Goal: Task Accomplishment & Management: Manage account settings

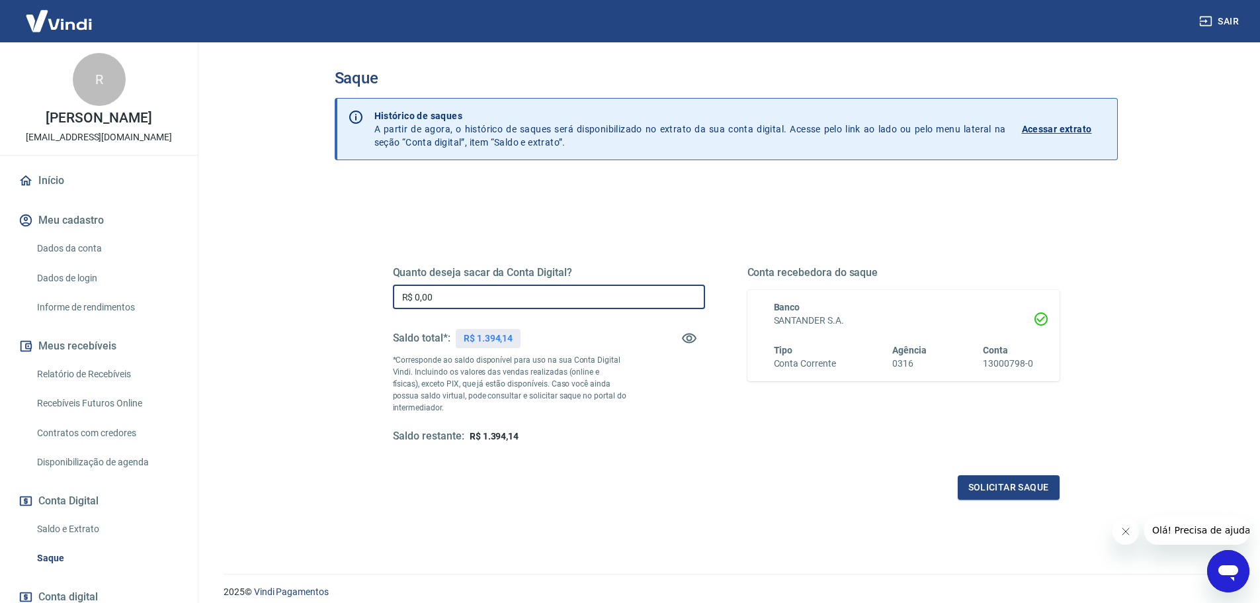
click at [459, 300] on input "R$ 0,00" at bounding box center [549, 296] width 312 height 24
type input "R$ 1.200,00"
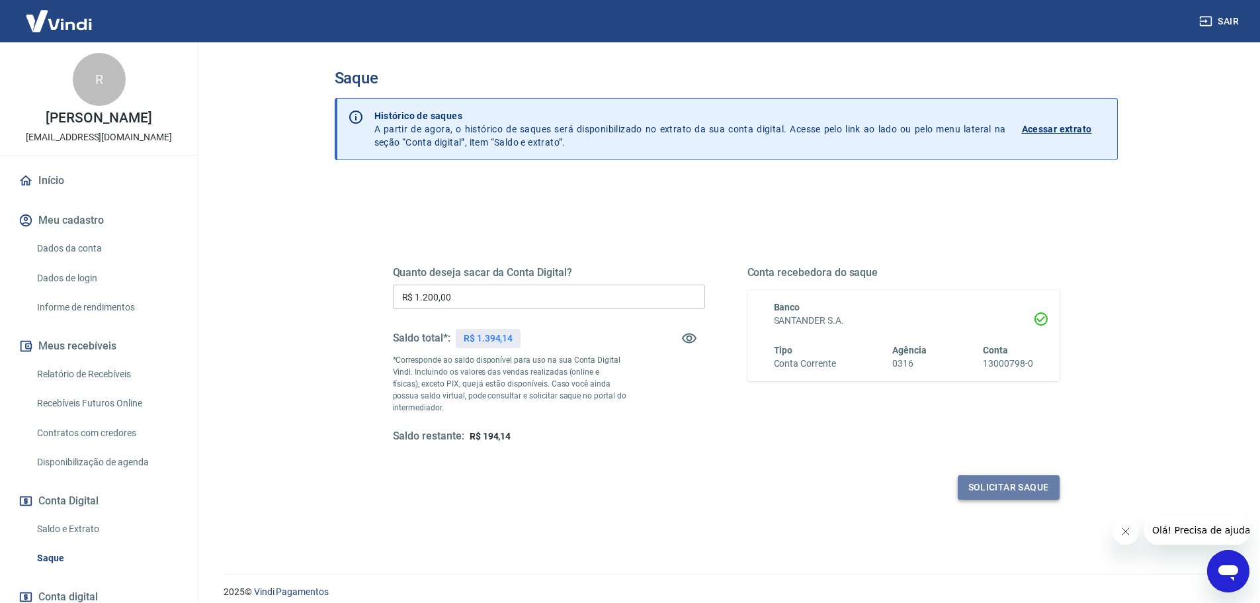
click at [1003, 490] on button "Solicitar saque" at bounding box center [1009, 487] width 102 height 24
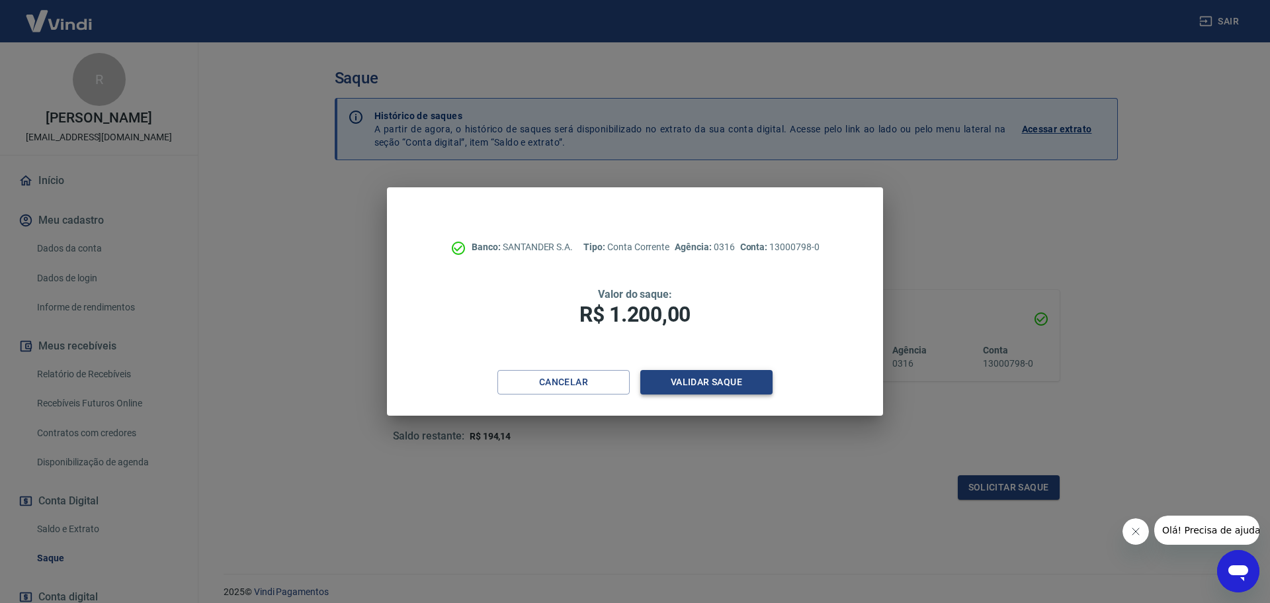
click at [687, 379] on button "Validar saque" at bounding box center [706, 382] width 132 height 24
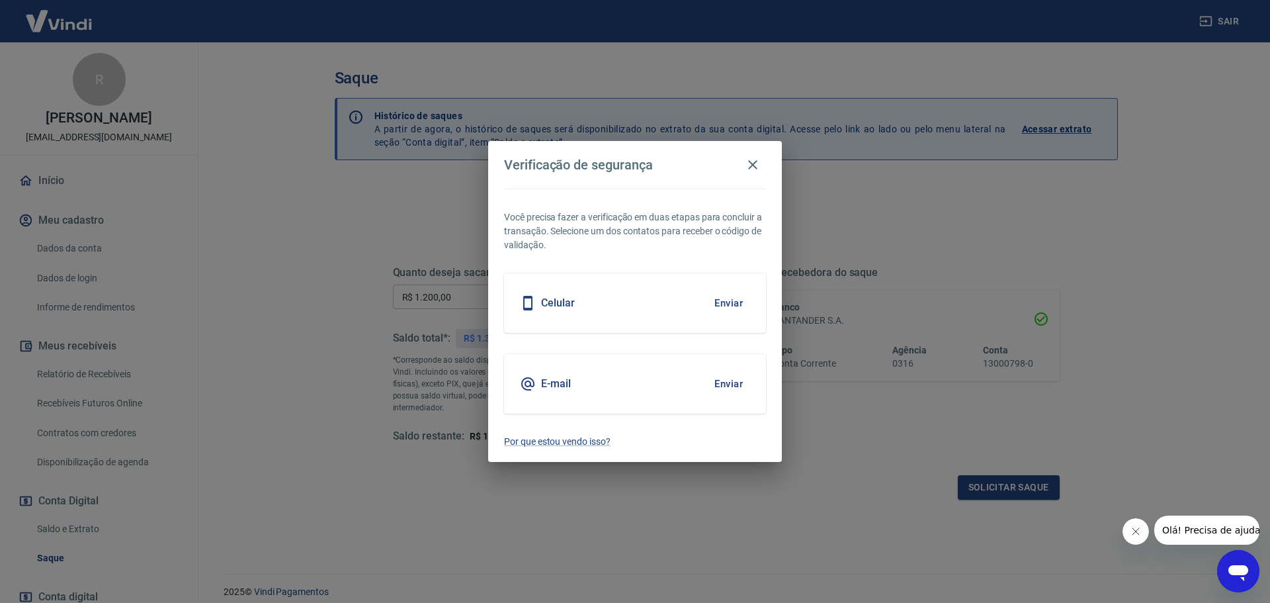
click at [730, 379] on button "Enviar" at bounding box center [728, 384] width 43 height 28
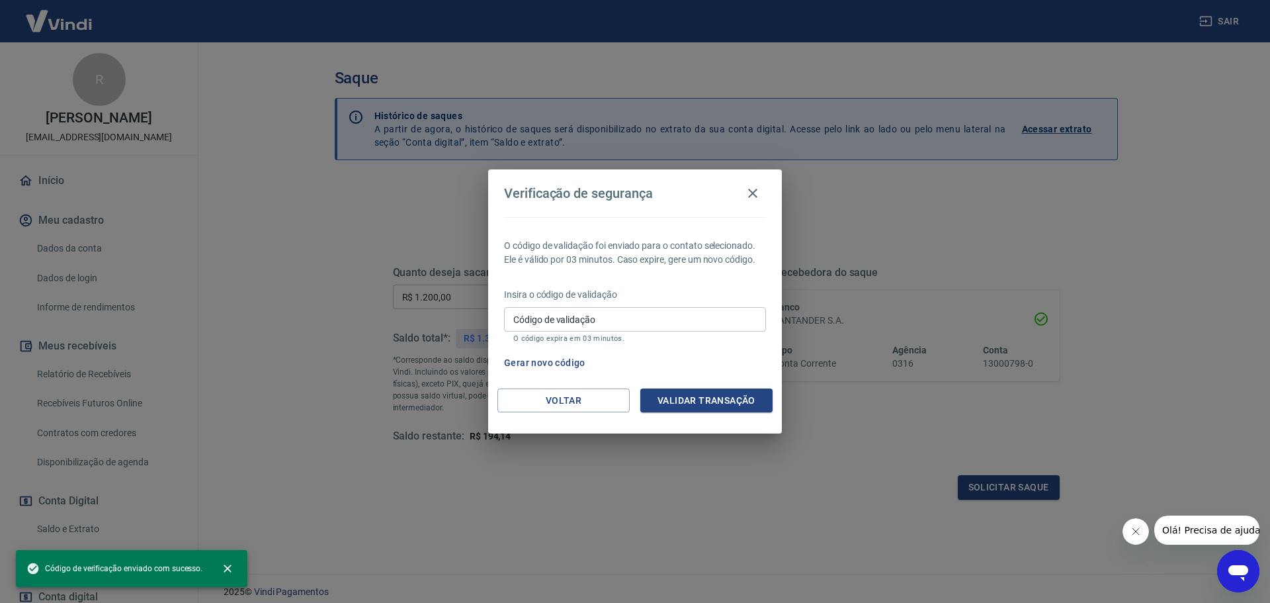
drag, startPoint x: 527, startPoint y: 314, endPoint x: 534, endPoint y: 314, distance: 7.3
click at [527, 314] on div "Código de validação Código de validação O código expira em 03 minutos." at bounding box center [635, 325] width 262 height 36
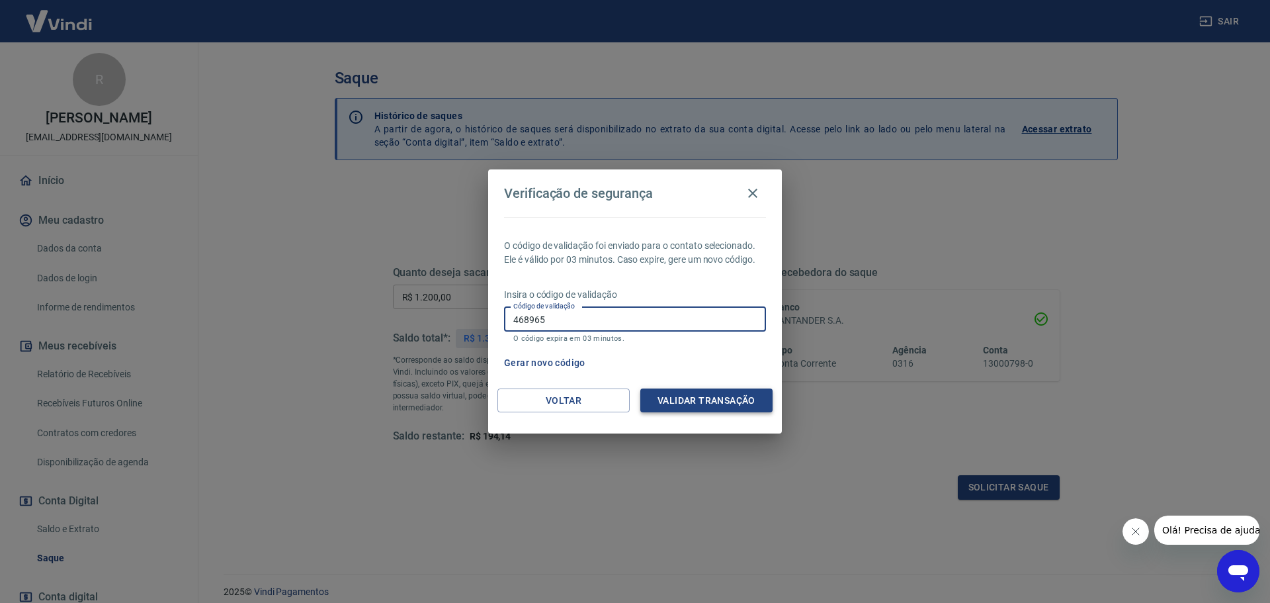
type input "468965"
click at [650, 393] on button "Validar transação" at bounding box center [706, 400] width 132 height 24
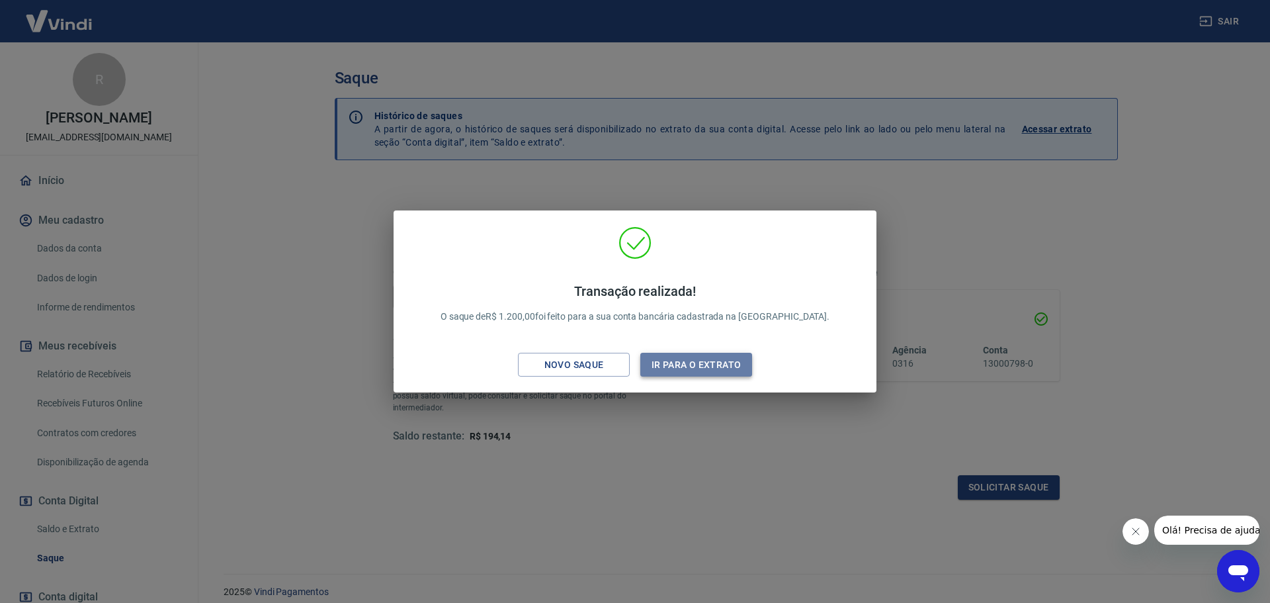
click at [655, 364] on button "Ir para o extrato" at bounding box center [696, 365] width 112 height 24
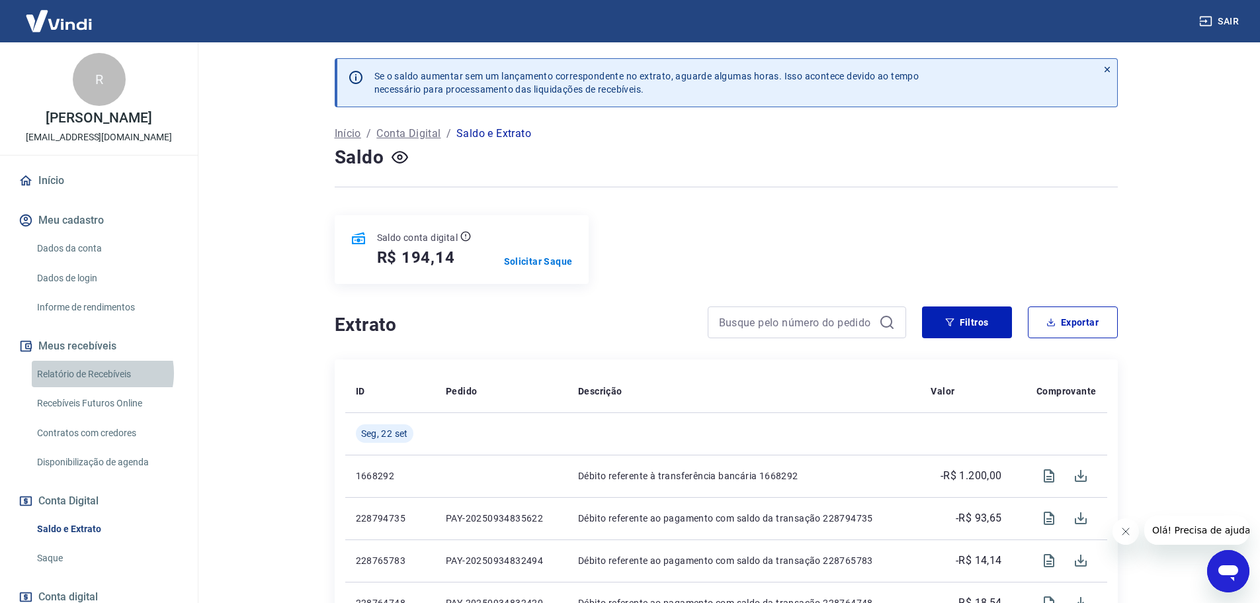
click at [101, 386] on link "Relatório de Recebíveis" at bounding box center [107, 374] width 150 height 27
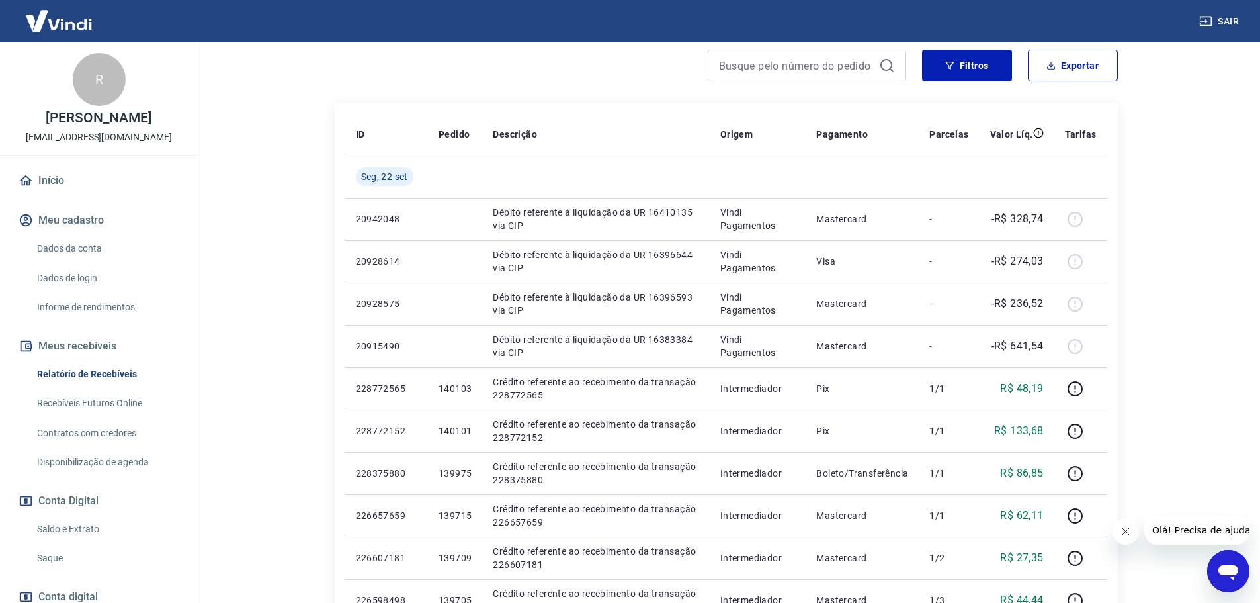
scroll to position [265, 0]
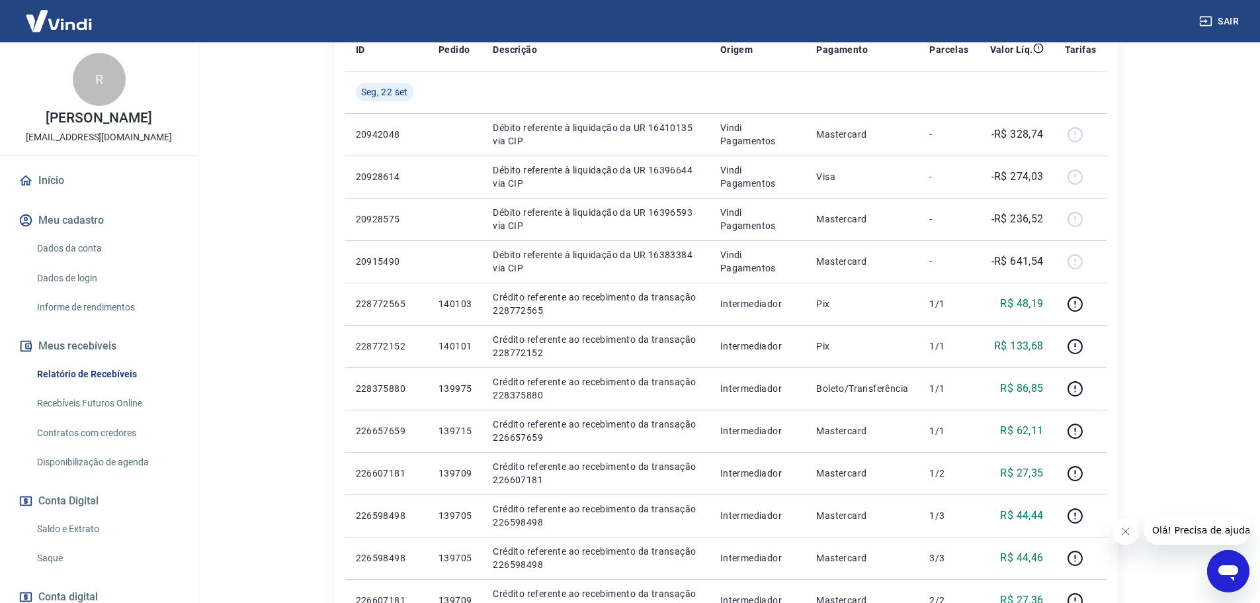
click at [94, 388] on link "Relatório de Recebíveis" at bounding box center [107, 374] width 150 height 27
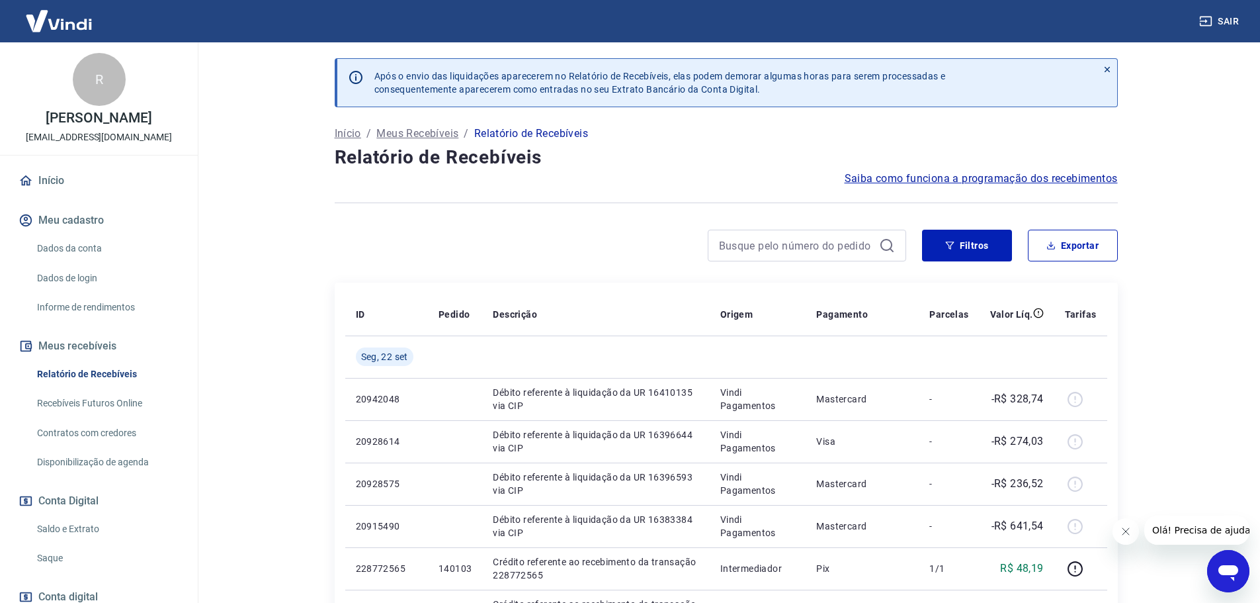
click at [54, 195] on link "Início" at bounding box center [99, 180] width 166 height 29
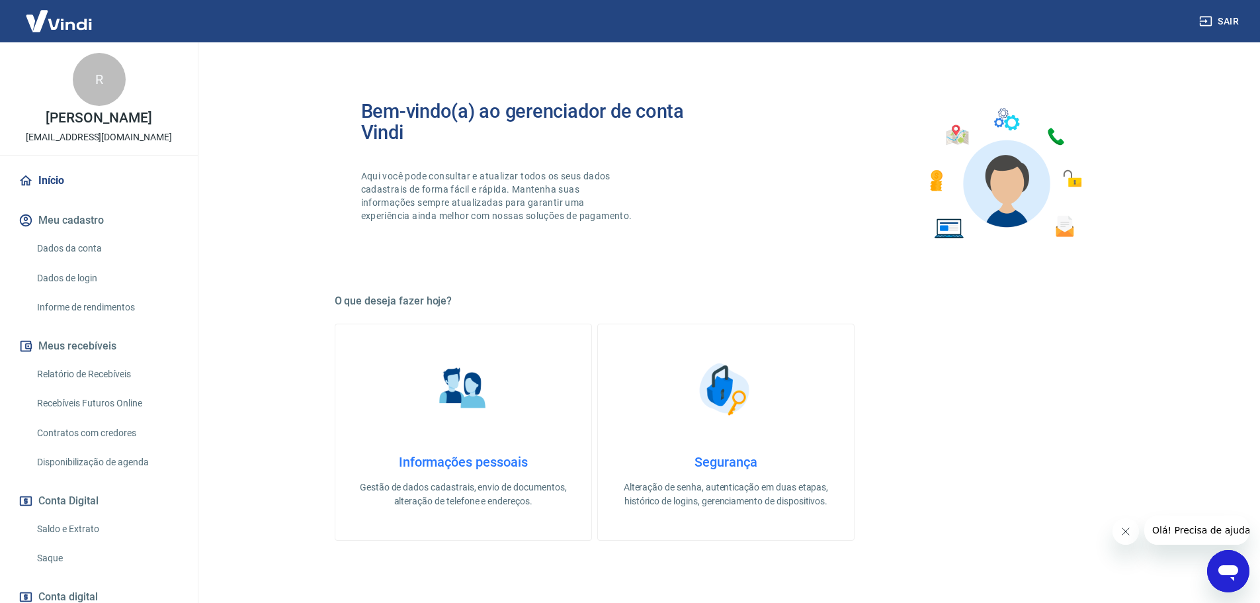
scroll to position [429, 0]
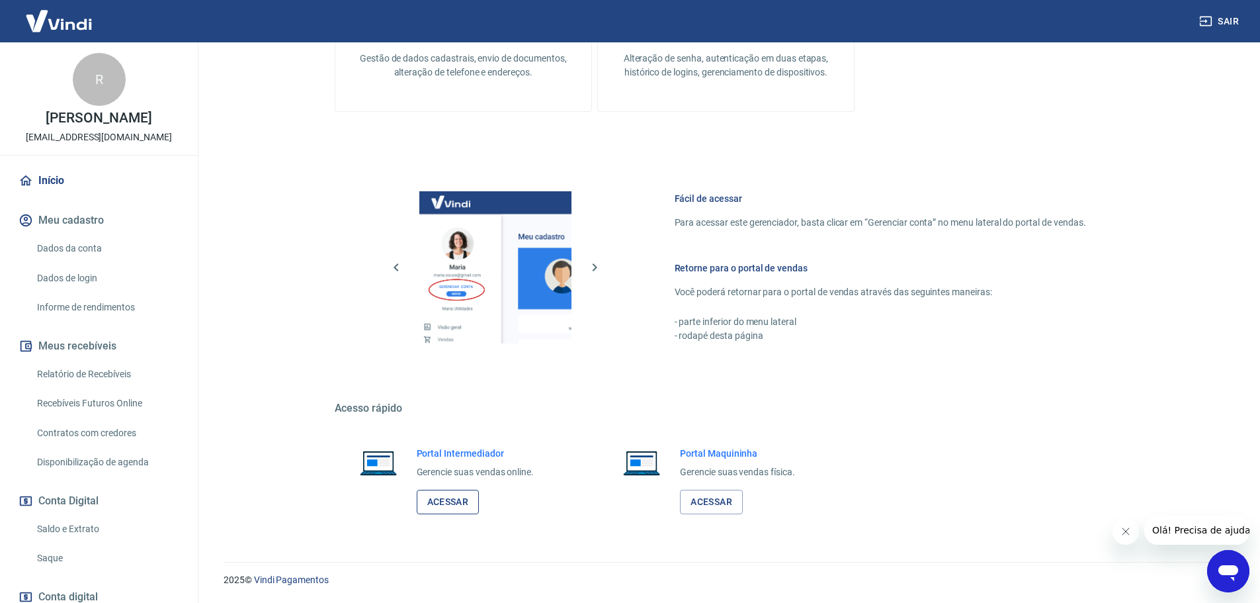
click at [434, 499] on link "Acessar" at bounding box center [448, 501] width 63 height 24
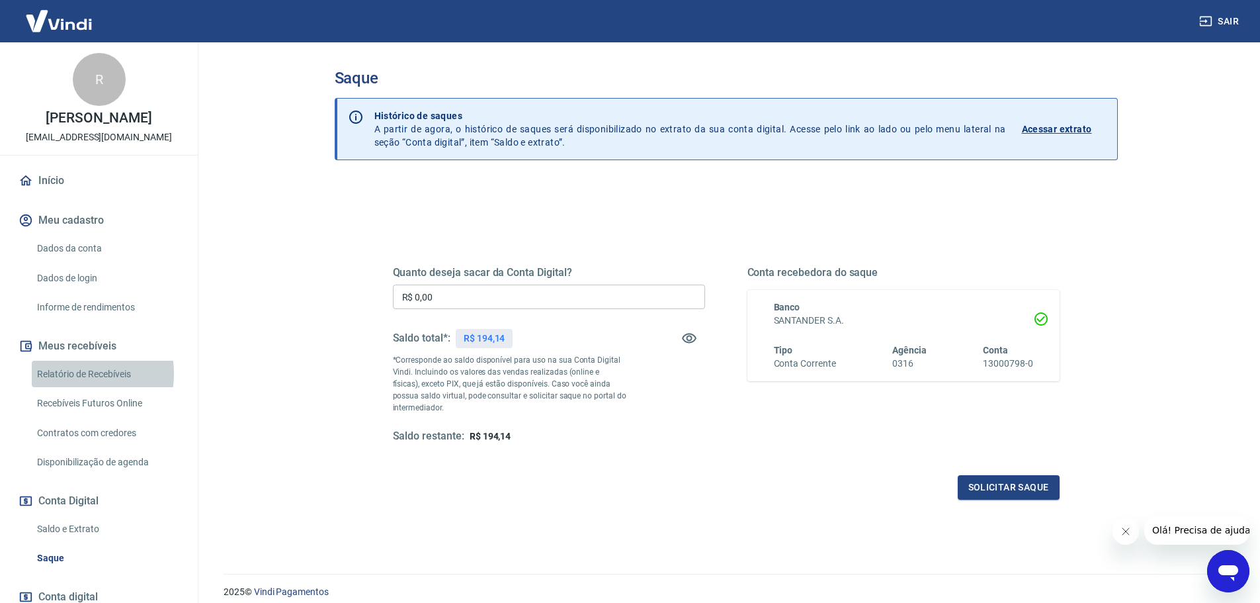
click at [67, 387] on link "Relatório de Recebíveis" at bounding box center [107, 374] width 150 height 27
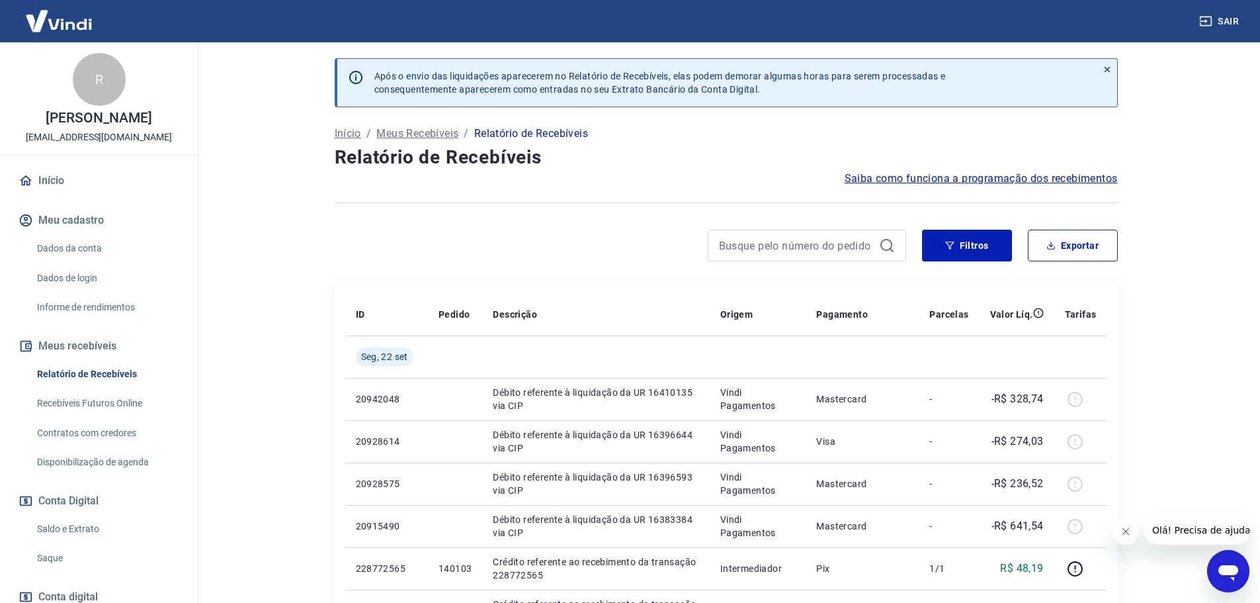
click at [73, 192] on link "Início" at bounding box center [99, 180] width 166 height 29
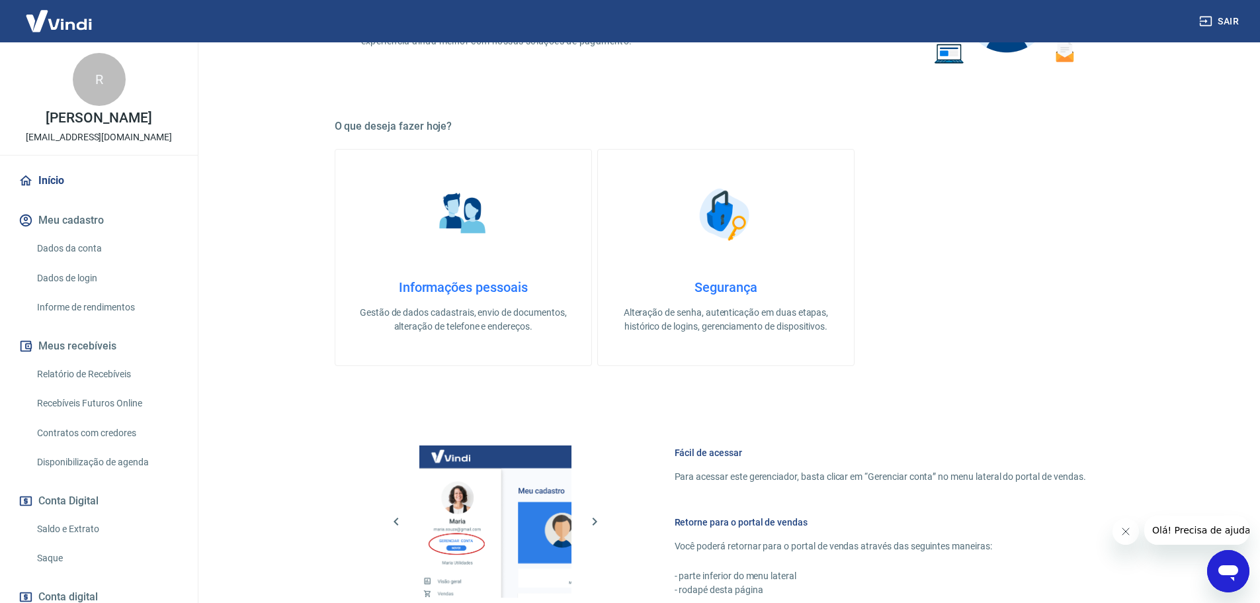
scroll to position [397, 0]
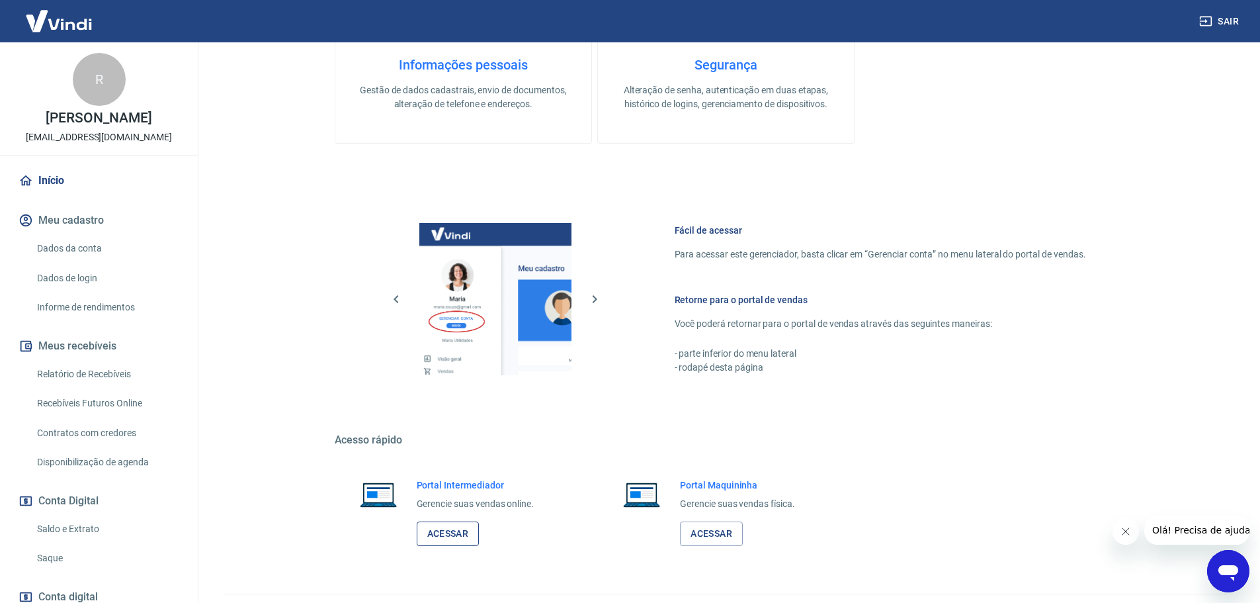
click at [454, 527] on link "Acessar" at bounding box center [448, 533] width 63 height 24
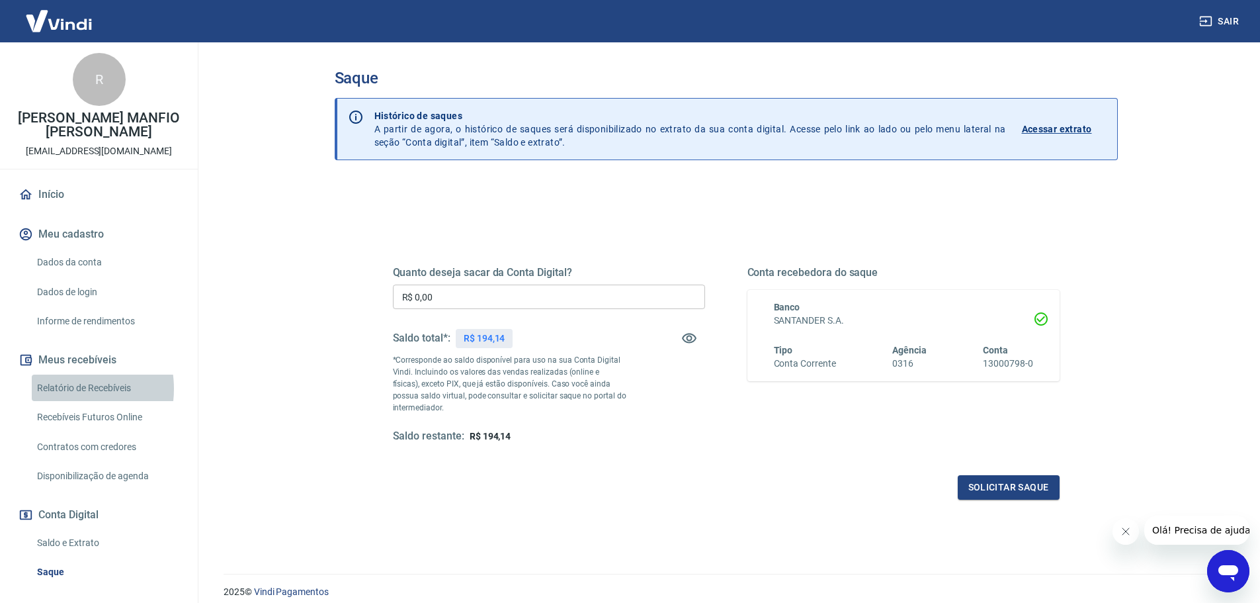
click at [63, 388] on link "Relatório de Recebíveis" at bounding box center [107, 387] width 150 height 27
